Goal: Communication & Community: Answer question/provide support

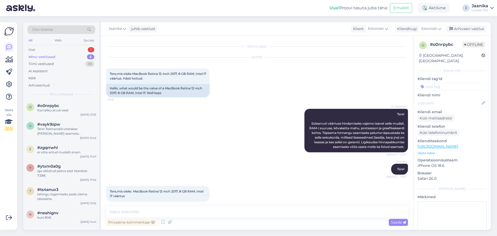
scroll to position [84, 0]
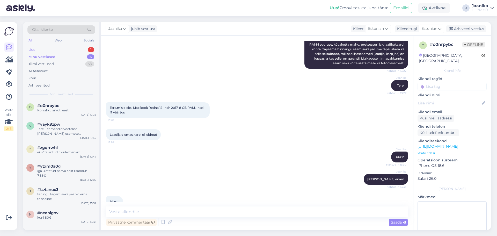
click at [57, 51] on div "Uus 1" at bounding box center [61, 49] width 68 height 7
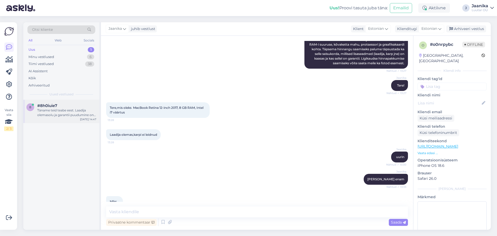
click at [60, 106] on div "#8h0iuie7" at bounding box center [66, 105] width 59 height 5
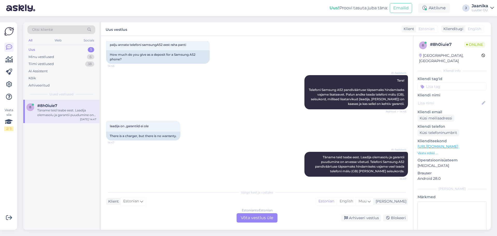
scroll to position [29, 0]
click at [251, 217] on div "Estonian to Estonian Võta vestlus üle" at bounding box center [257, 217] width 41 height 9
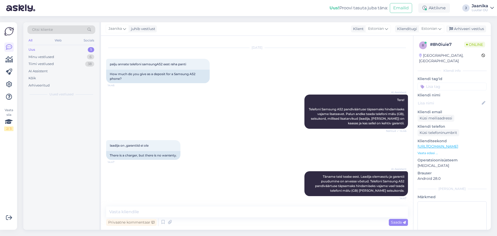
scroll to position [10, 0]
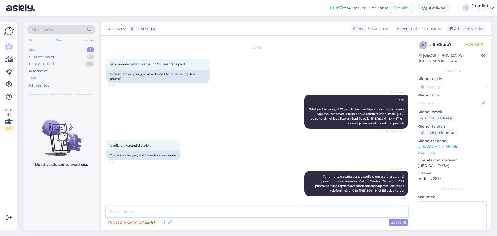
click at [173, 211] on textarea at bounding box center [257, 211] width 302 height 11
type textarea "Tere!"
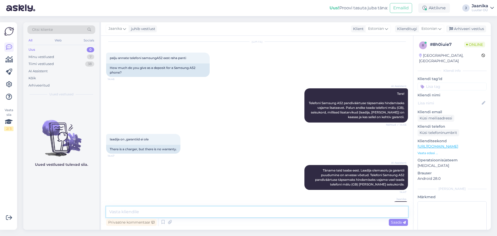
scroll to position [0, 0]
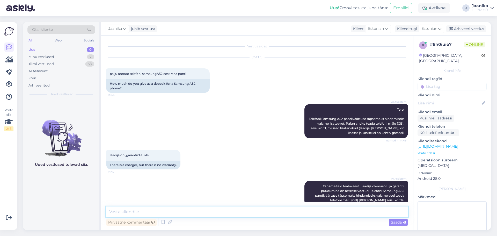
click at [182, 213] on textarea at bounding box center [257, 211] width 302 height 11
type textarea "GB?"
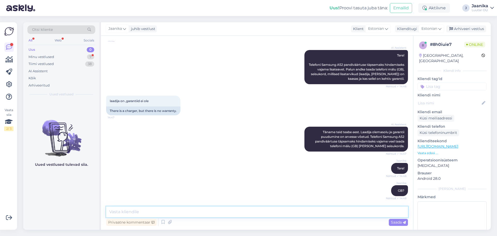
scroll to position [76, 0]
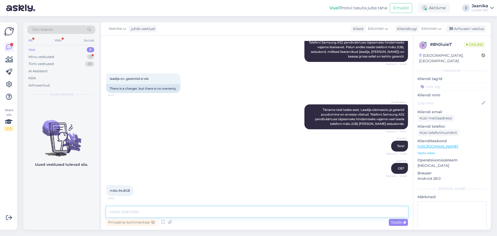
click at [144, 211] on textarea at bounding box center [257, 211] width 302 height 11
type textarea "telefoni GB on kas 32, 64, 128,512GB"
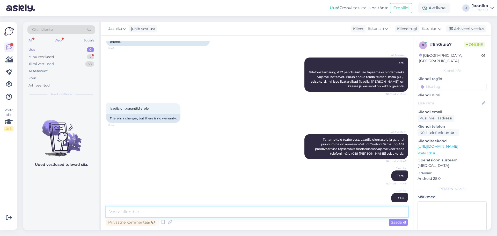
scroll to position [0, 0]
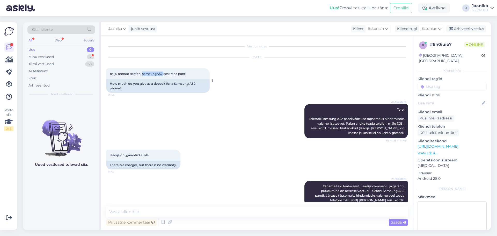
drag, startPoint x: 163, startPoint y: 73, endPoint x: 144, endPoint y: 73, distance: 19.2
click at [144, 73] on span "palju annate telefoni samsungA52 eest raha panti" at bounding box center [148, 74] width 76 height 4
copy span "samsungA52"
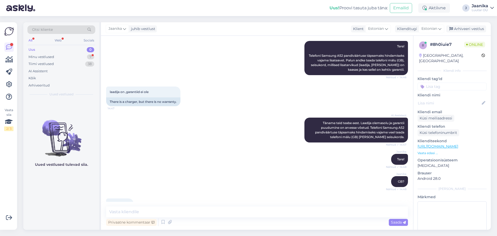
scroll to position [121, 0]
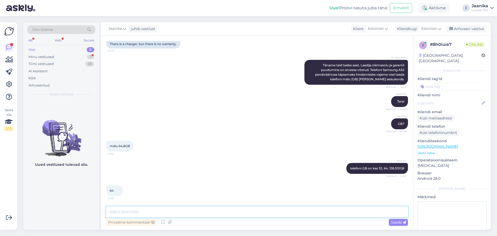
click at [146, 212] on textarea at bounding box center [257, 211] width 302 height 11
type textarea "uurin"
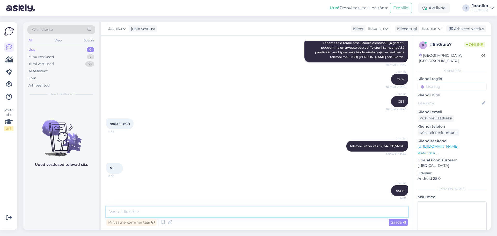
click at [174, 211] on textarea at bounding box center [257, 211] width 302 height 11
type textarea "kuni 30€"
